Goal: Task Accomplishment & Management: Use online tool/utility

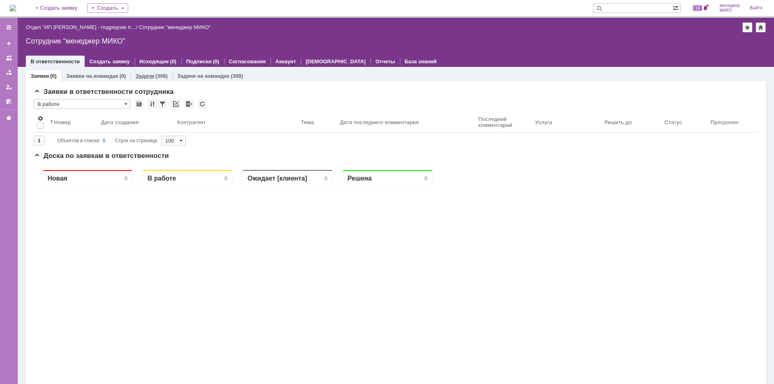
click at [147, 75] on link "Задачи" at bounding box center [144, 76] width 19 height 6
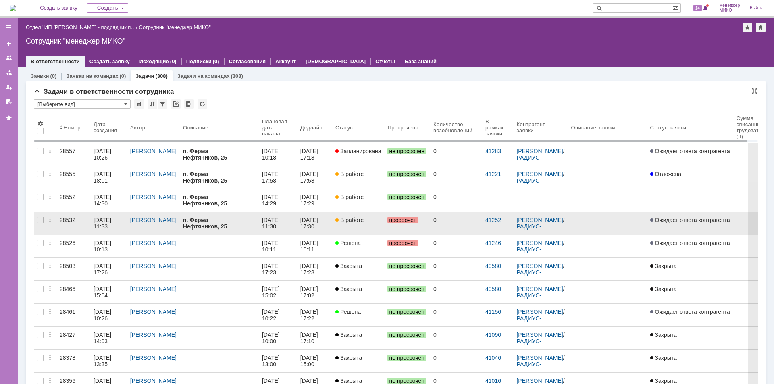
click at [64, 219] on div "28532" at bounding box center [73, 220] width 27 height 6
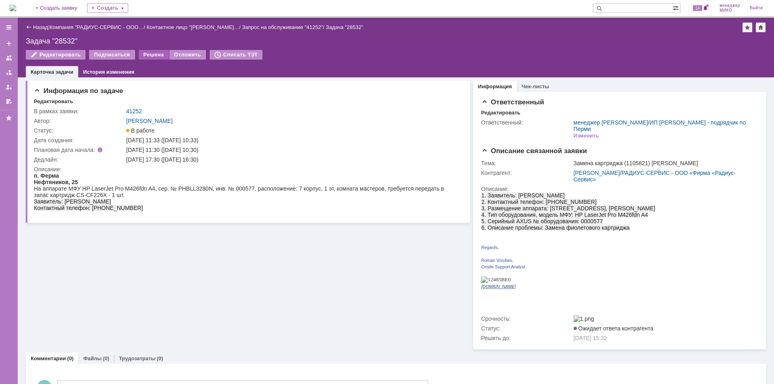
click at [149, 52] on div "Решена" at bounding box center [154, 55] width 30 height 10
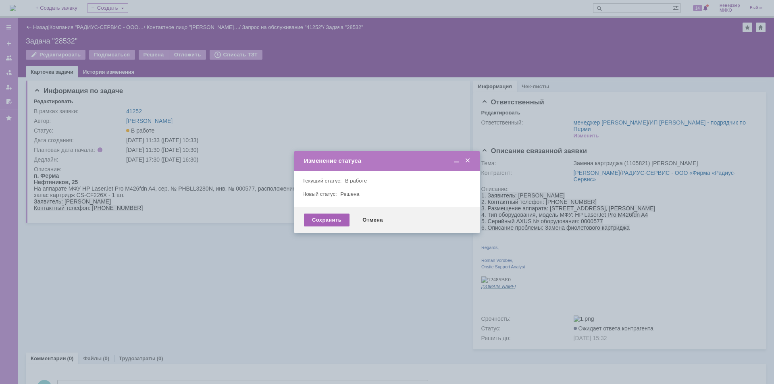
click at [313, 220] on div "Сохранить" at bounding box center [327, 220] width 46 height 13
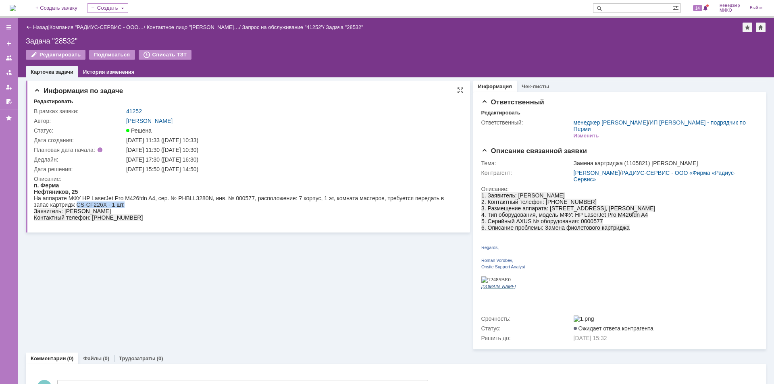
drag, startPoint x: 77, startPoint y: 205, endPoint x: 140, endPoint y: 205, distance: 62.4
click at [140, 205] on div "На аппарате МФУ HP LaserJet Pro M426fdn A4, сер. № PHBLL3280N, инв. № 000577, р…" at bounding box center [246, 201] width 425 height 13
copy div "CS-CF226X - 1 шт."
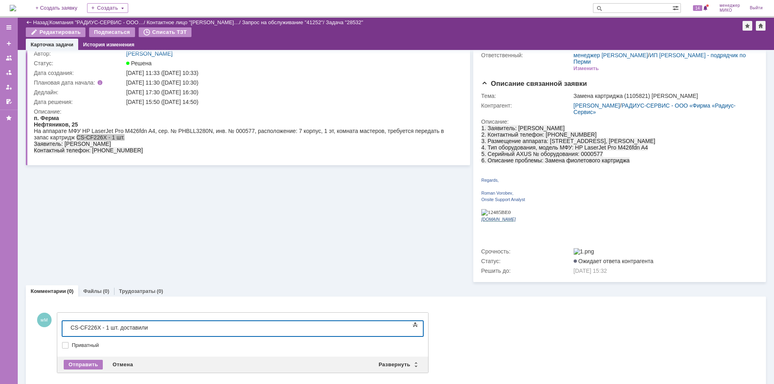
scroll to position [38, 0]
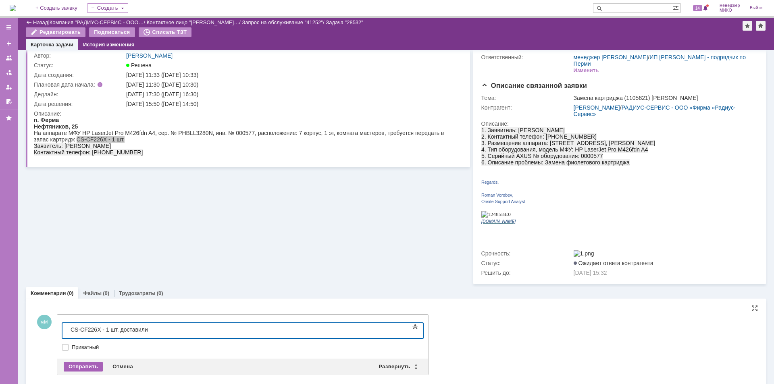
click at [91, 362] on div "Отправить" at bounding box center [83, 367] width 39 height 10
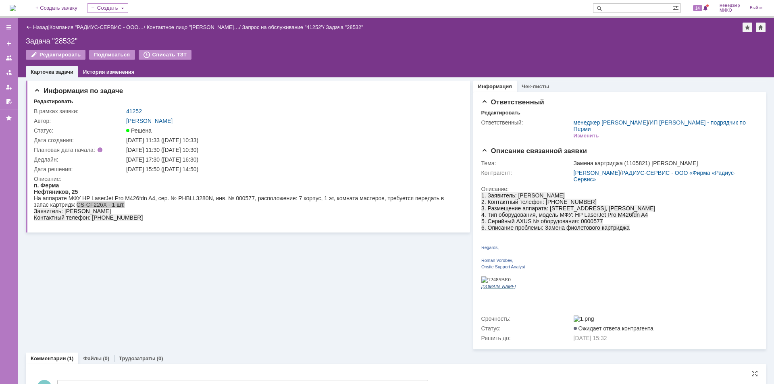
scroll to position [0, 0]
click at [95, 353] on div "Файлы (0)" at bounding box center [96, 359] width 36 height 12
click at [79, 370] on div "Добавить файл" at bounding box center [65, 375] width 62 height 10
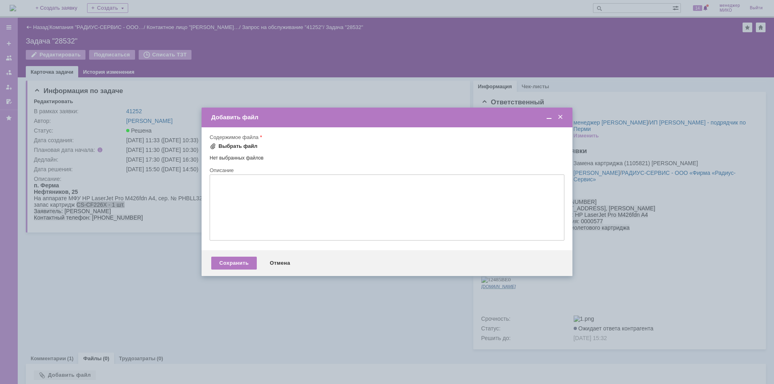
click at [228, 144] on div "Выбрать файл" at bounding box center [237, 146] width 39 height 6
click at [216, 155] on span "28532 001" at bounding box center [225, 157] width 25 height 6
click at [235, 266] on div "Сохранить" at bounding box center [234, 264] width 46 height 13
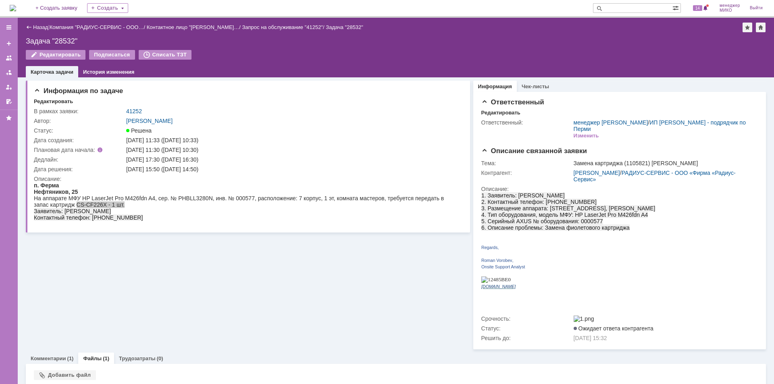
click at [95, 353] on div "Файлы (1)" at bounding box center [96, 359] width 36 height 12
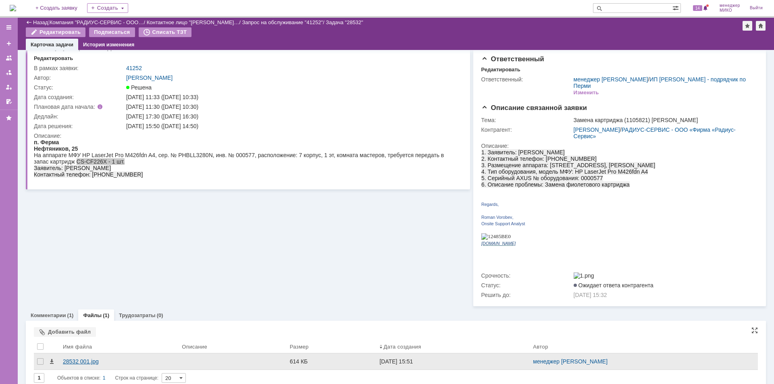
scroll to position [15, 0]
click at [85, 359] on div "28532 001.jpg" at bounding box center [119, 362] width 112 height 6
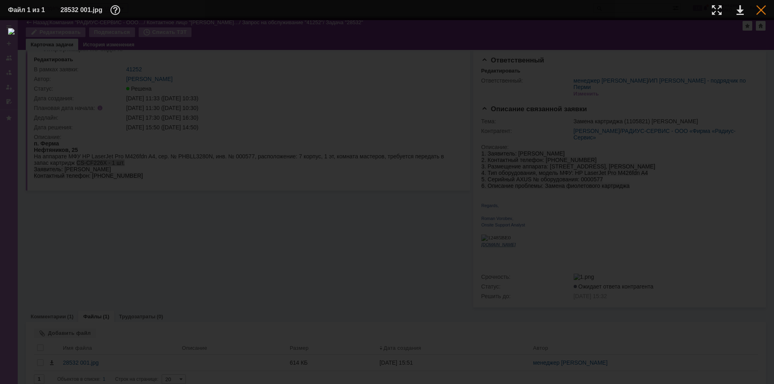
click at [762, 12] on div at bounding box center [761, 10] width 10 height 10
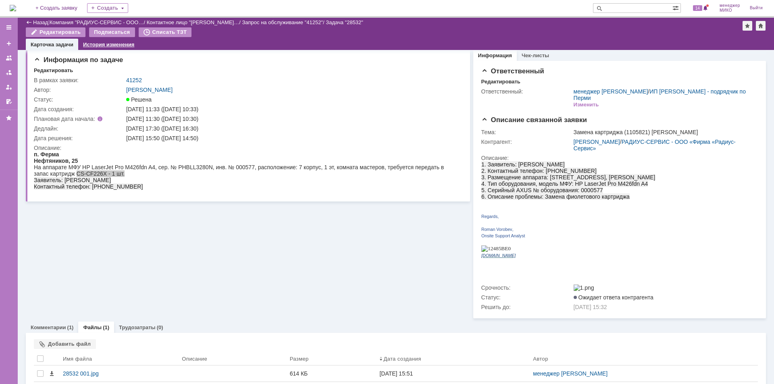
scroll to position [0, 0]
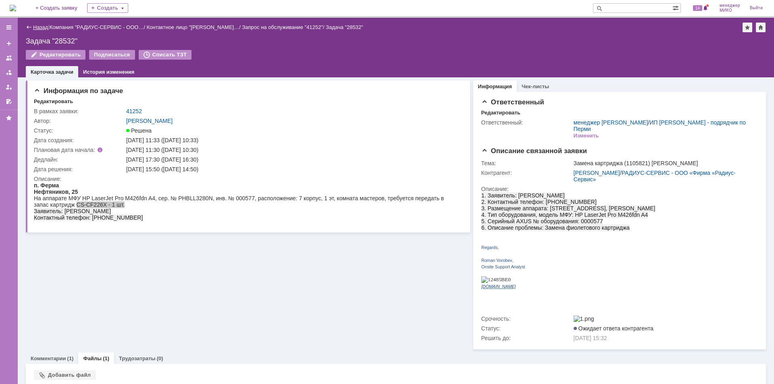
click at [39, 28] on link "Назад" at bounding box center [40, 27] width 15 height 6
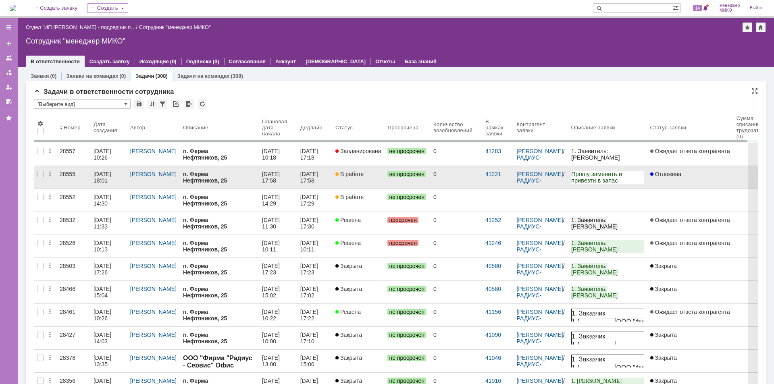
click at [65, 173] on div "28555" at bounding box center [73, 174] width 27 height 6
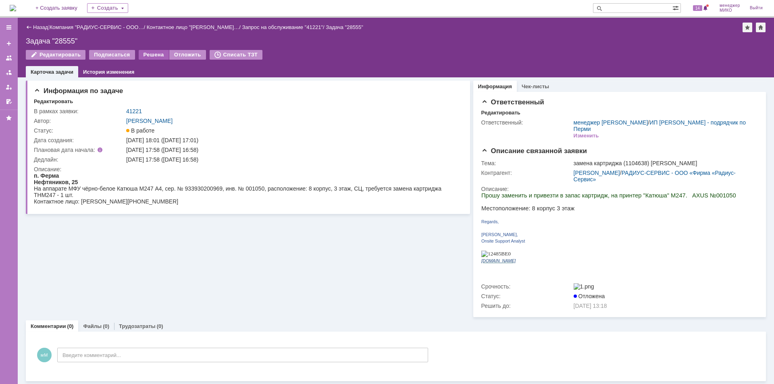
click at [145, 56] on div "Решена" at bounding box center [154, 55] width 30 height 10
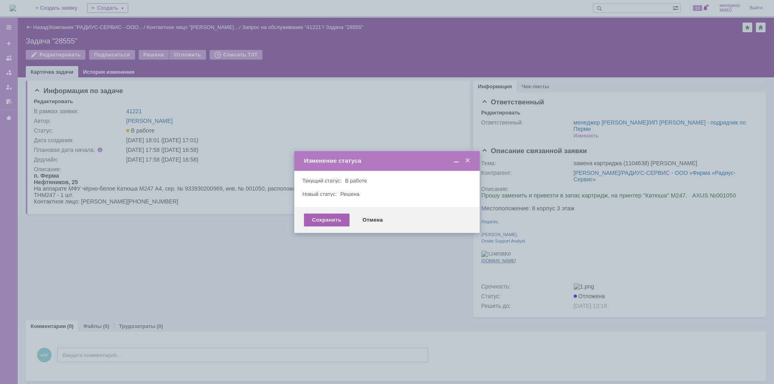
click at [324, 216] on div "Сохранить" at bounding box center [327, 220] width 46 height 13
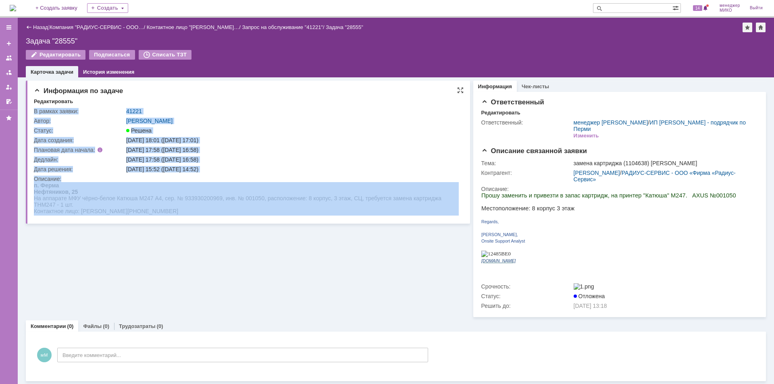
drag, startPoint x: 67, startPoint y: 386, endPoint x: 70, endPoint y: 203, distance: 182.5
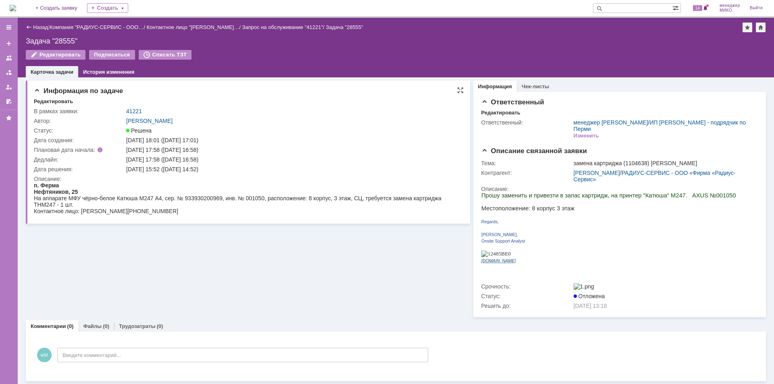
click at [384, 218] on div "Информация по задаче Редактировать В рамках заявки: 41221 Автор: [PERSON_NAME] …" at bounding box center [248, 152] width 444 height 143
drag, startPoint x: 34, startPoint y: 204, endPoint x: 74, endPoint y: 207, distance: 40.0
click at [74, 207] on div "На аппарате МФУ чёрно-белое Катюша М247 A4, сер. № 933930200969, инв. № 001050,…" at bounding box center [246, 201] width 425 height 13
copy div "THM247 - 1 шт."
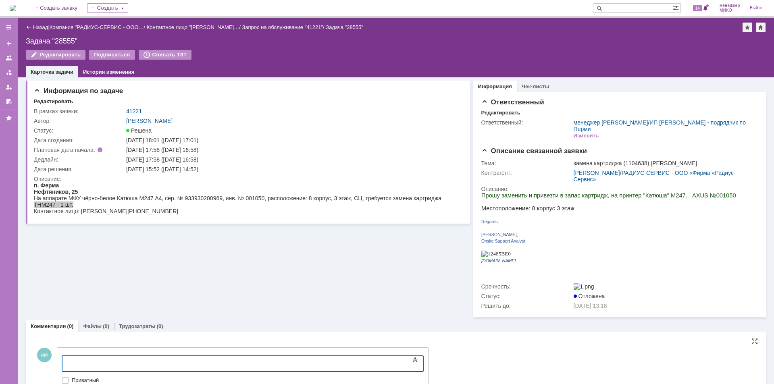
click at [108, 363] on div at bounding box center [128, 362] width 114 height 6
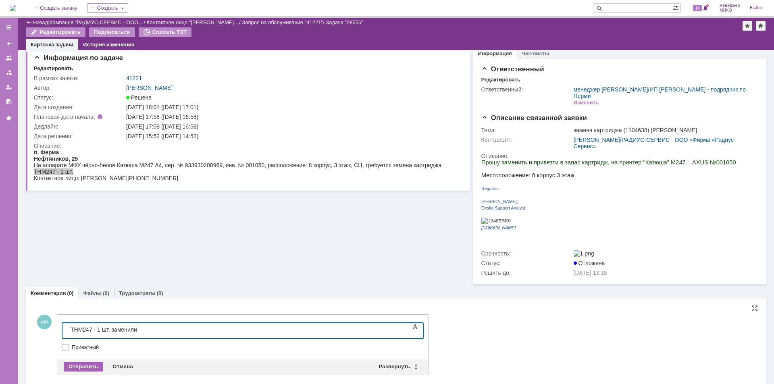
click at [97, 362] on div "Отправить" at bounding box center [83, 367] width 39 height 10
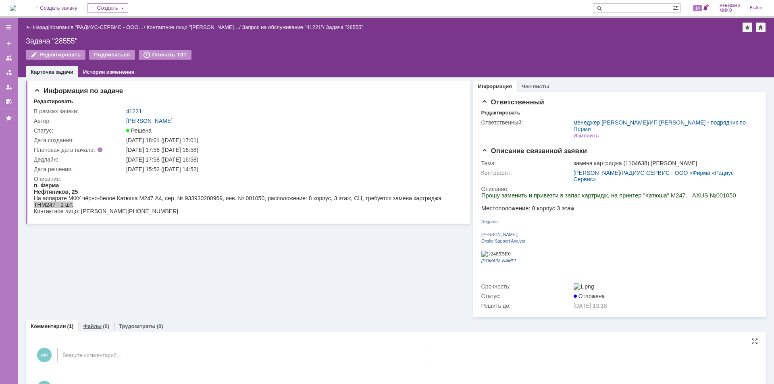
click at [93, 323] on link "Файлы" at bounding box center [92, 326] width 19 height 6
click at [84, 338] on div "Добавить файл" at bounding box center [65, 343] width 62 height 10
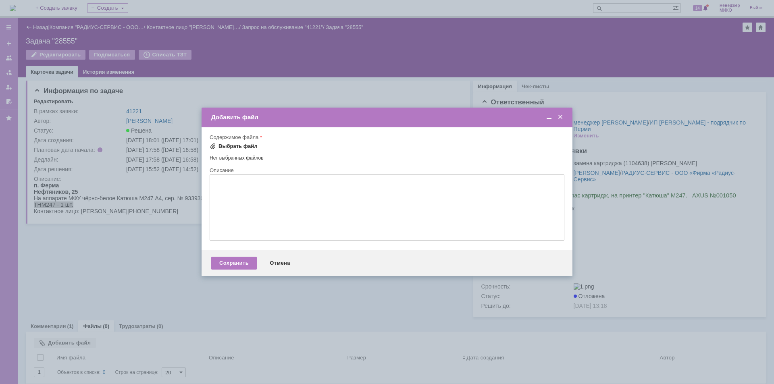
click at [228, 145] on div "Выбрать файл" at bounding box center [237, 146] width 39 height 6
click at [243, 269] on div "Сохранить" at bounding box center [234, 264] width 46 height 13
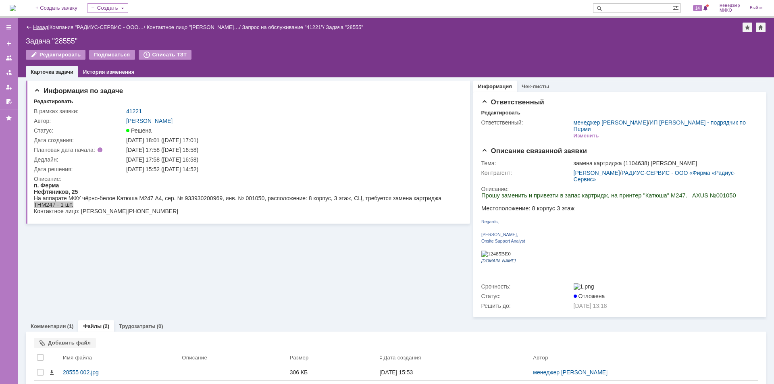
click at [36, 28] on link "Назад" at bounding box center [40, 27] width 15 height 6
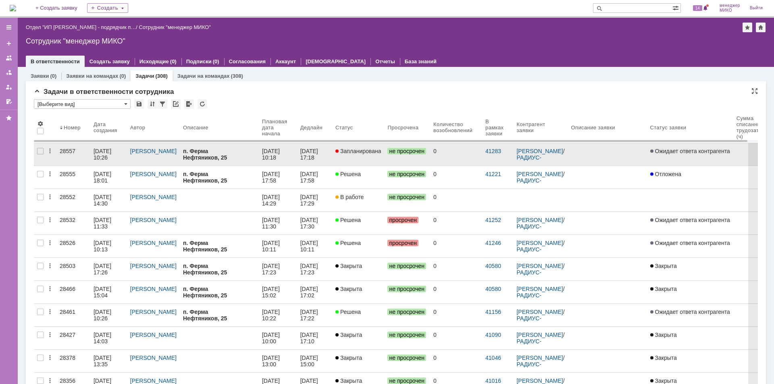
click at [66, 153] on div "28557" at bounding box center [73, 151] width 27 height 6
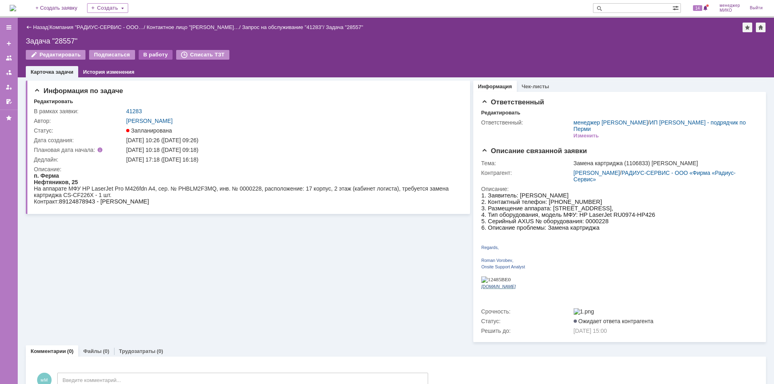
click at [153, 55] on div "В работу" at bounding box center [156, 55] width 34 height 10
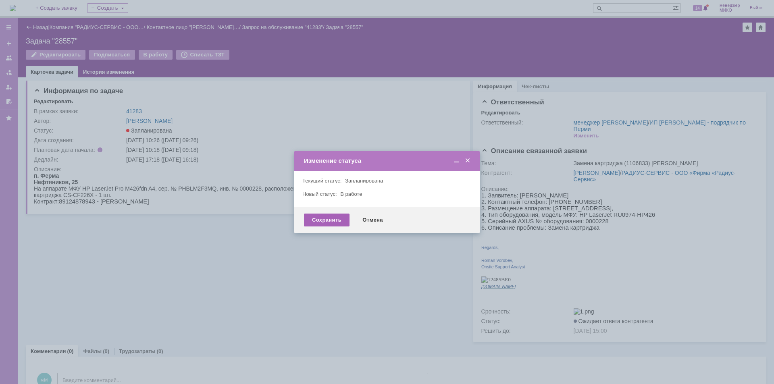
click at [337, 219] on div "Сохранить" at bounding box center [327, 220] width 46 height 13
